Goal: Find specific page/section: Find specific page/section

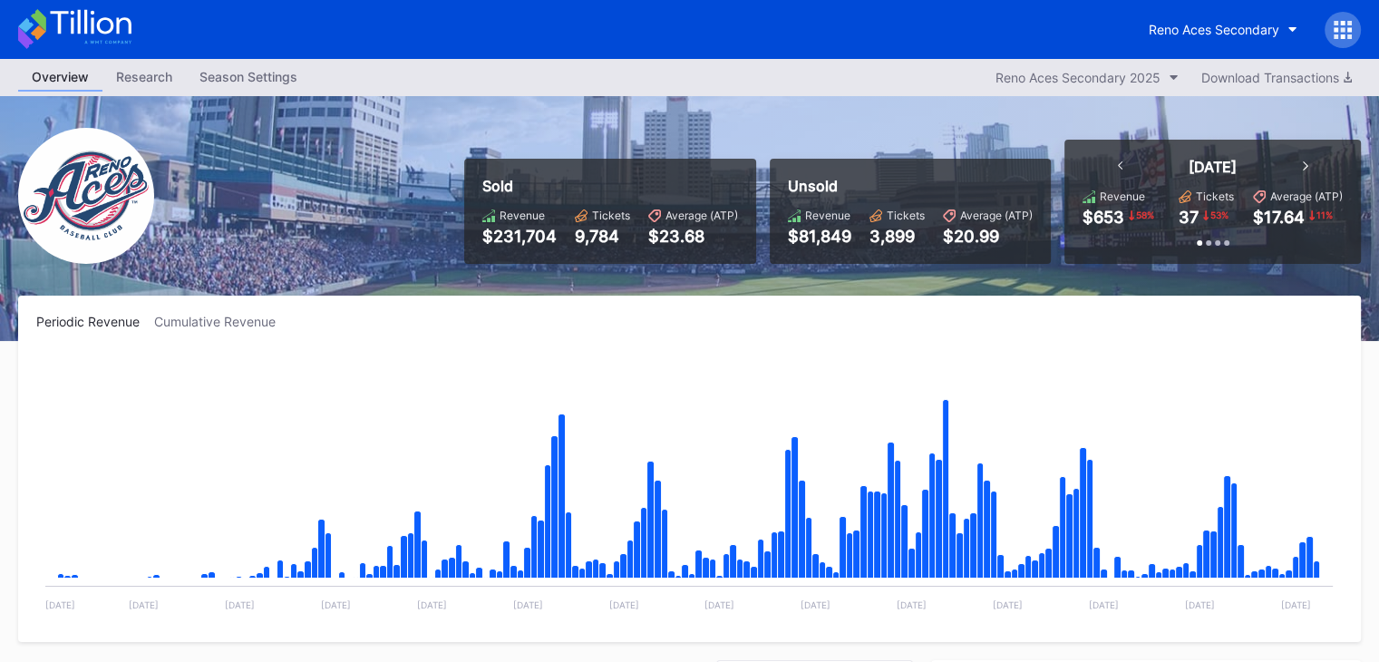
scroll to position [3884, 0]
click at [90, 12] on icon at bounding box center [74, 29] width 113 height 40
